Goal: Task Accomplishment & Management: Manage account settings

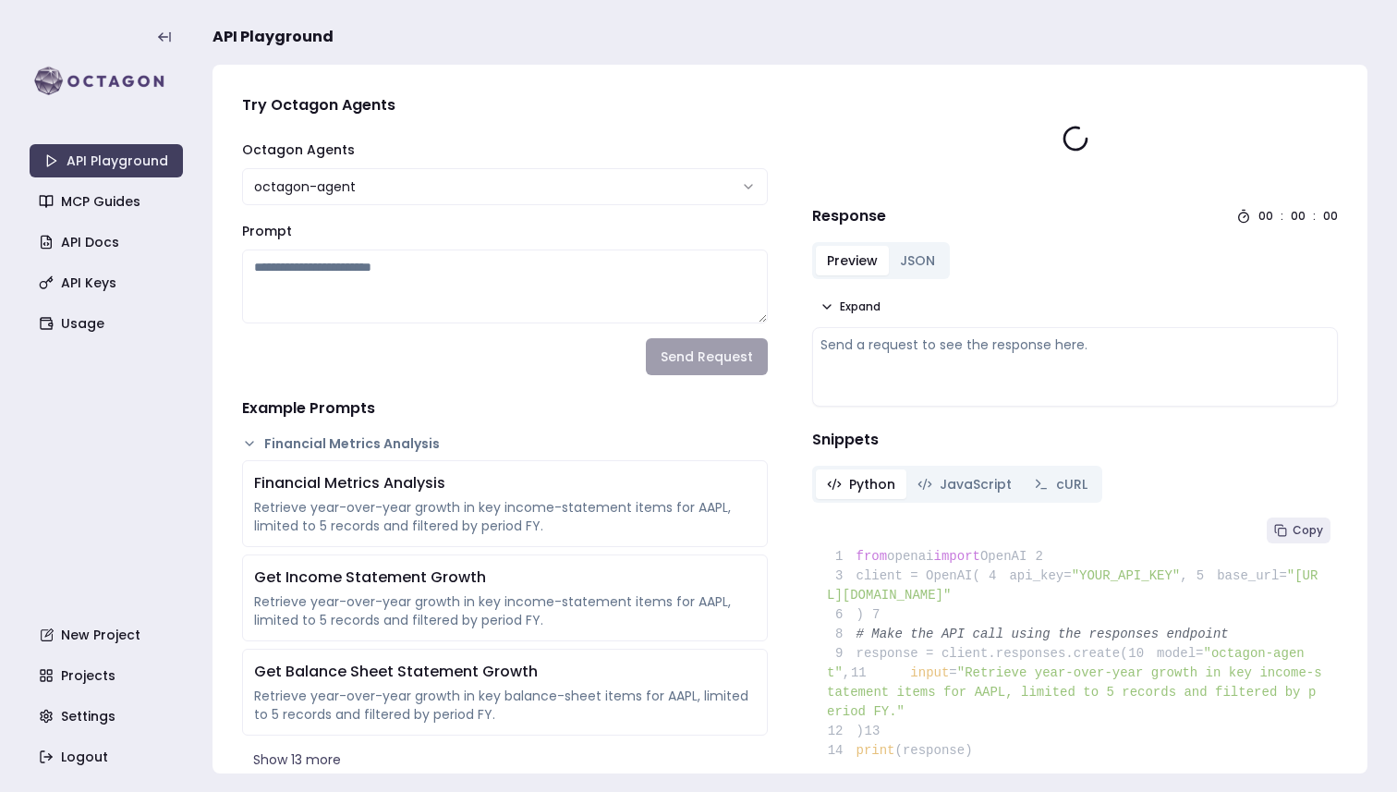
type textarea "**********"
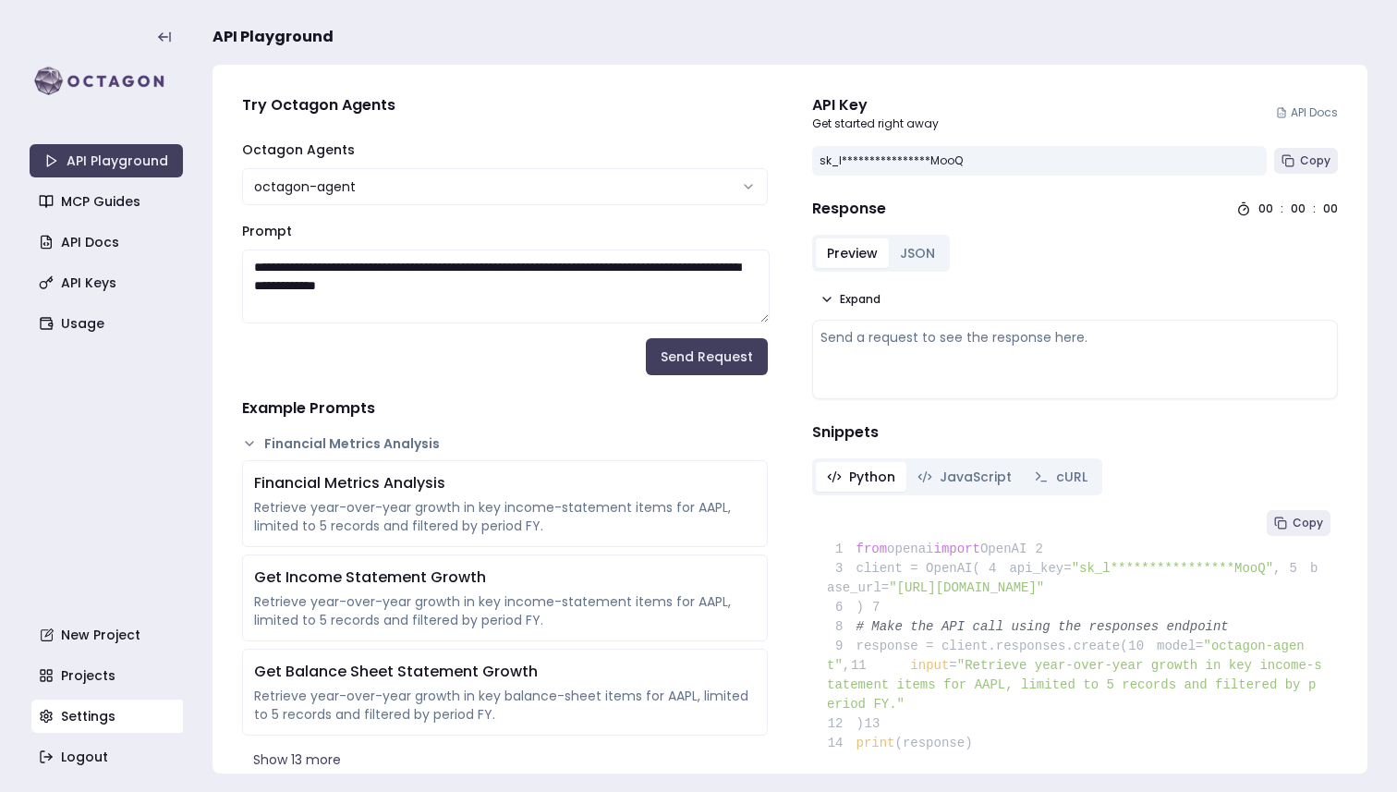
click at [67, 727] on link "Settings" at bounding box center [107, 716] width 153 height 33
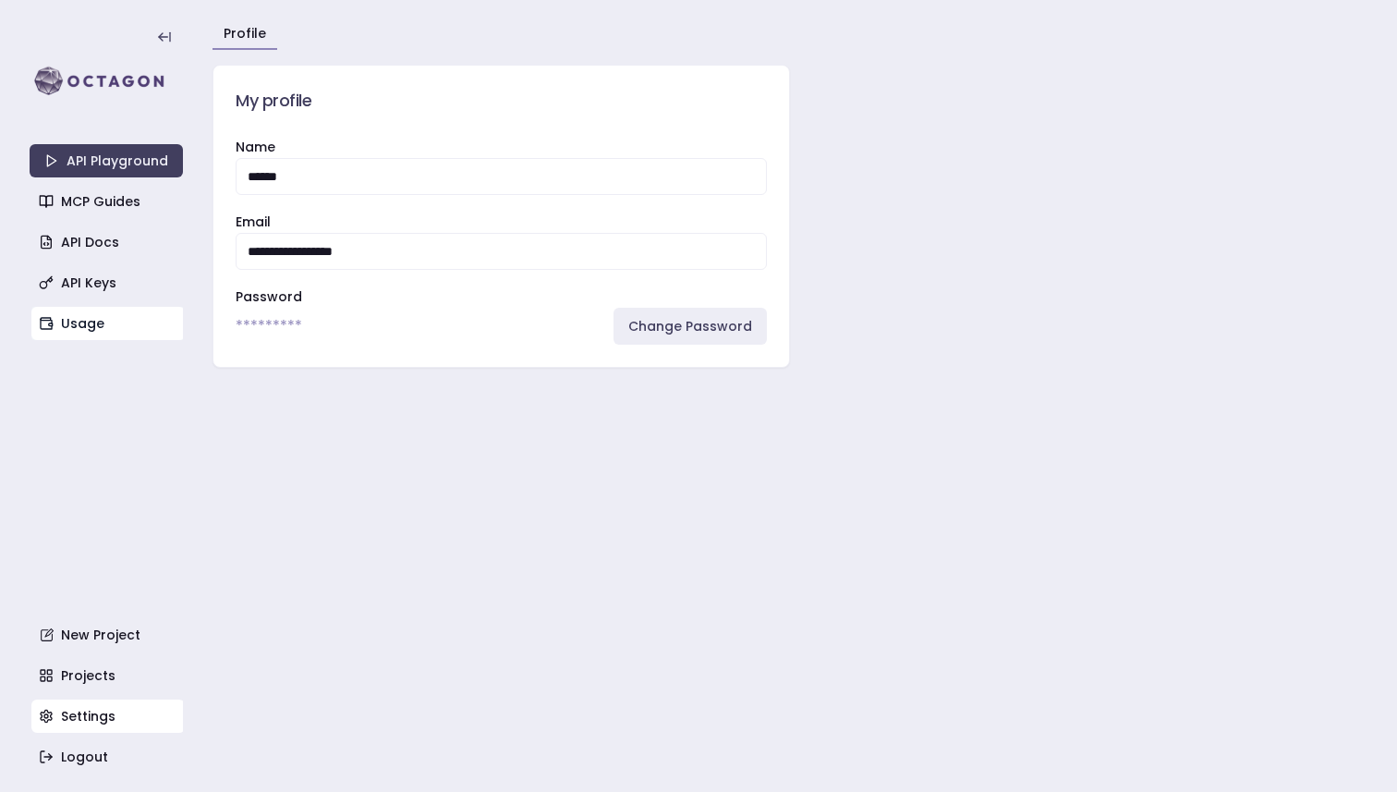
click at [107, 311] on link "Usage" at bounding box center [107, 323] width 153 height 33
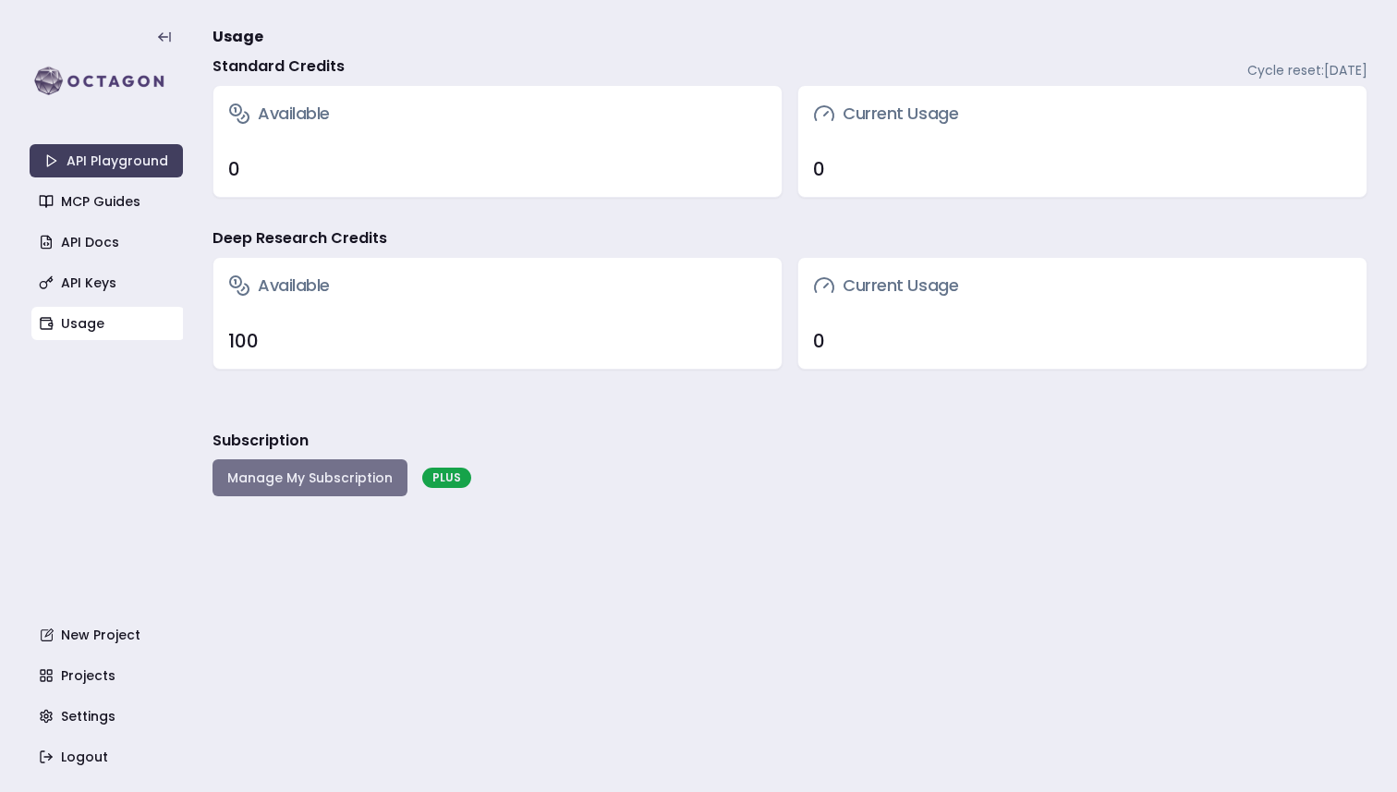
click at [301, 477] on button "Manage My Subscription" at bounding box center [310, 477] width 195 height 37
